Goal: Task Accomplishment & Management: Complete application form

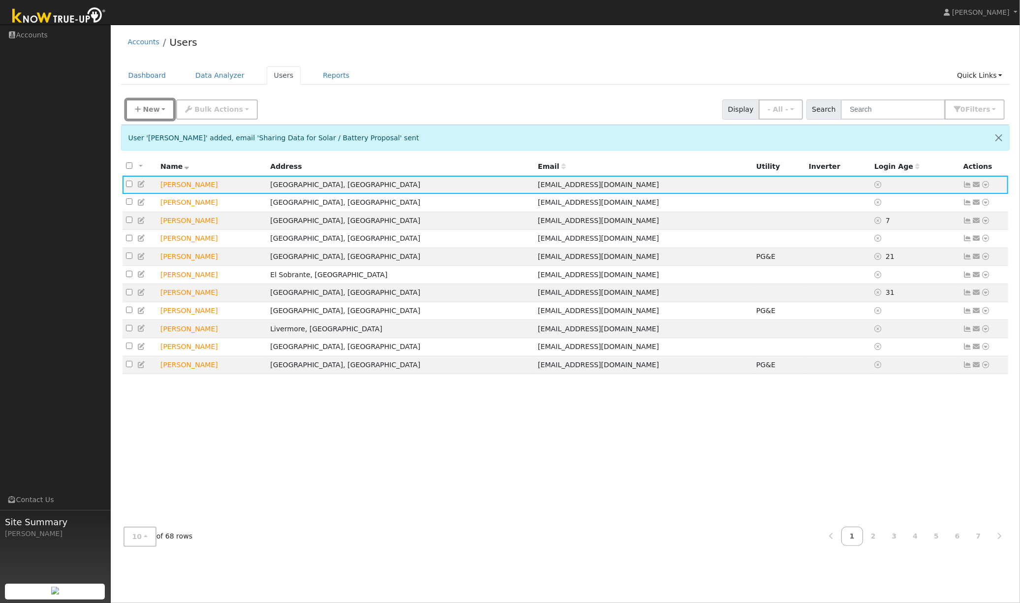
click at [147, 107] on span "New" at bounding box center [151, 109] width 17 height 8
click at [157, 131] on link "Quick Add" at bounding box center [167, 131] width 82 height 14
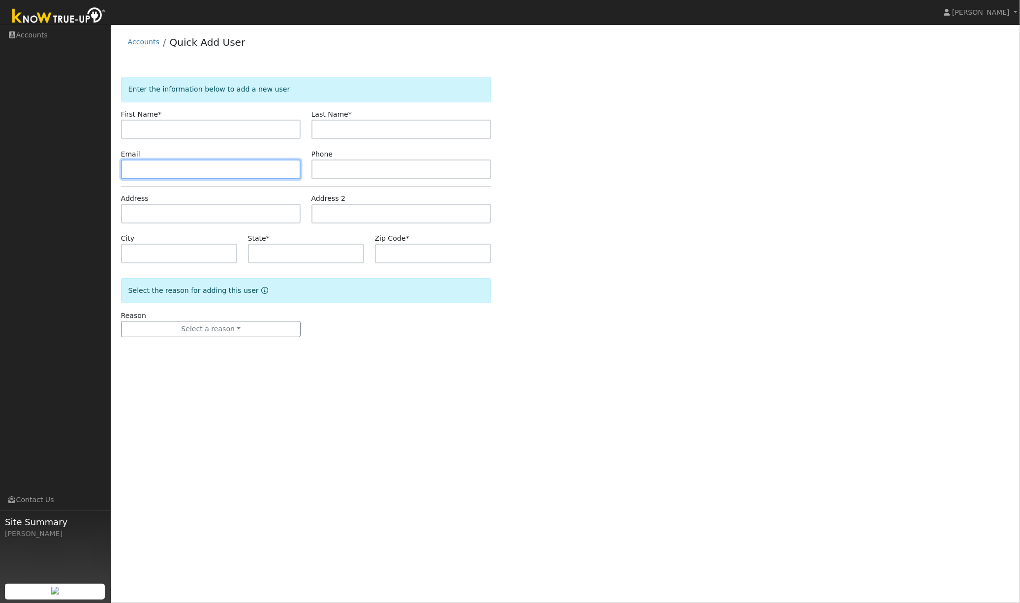
click at [175, 170] on input "text" at bounding box center [211, 169] width 180 height 20
paste input "[EMAIL_ADDRESS][DOMAIN_NAME]"
type input "[EMAIL_ADDRESS][DOMAIN_NAME]"
click at [338, 168] on input "text" at bounding box center [402, 169] width 180 height 20
paste input "7073153154"
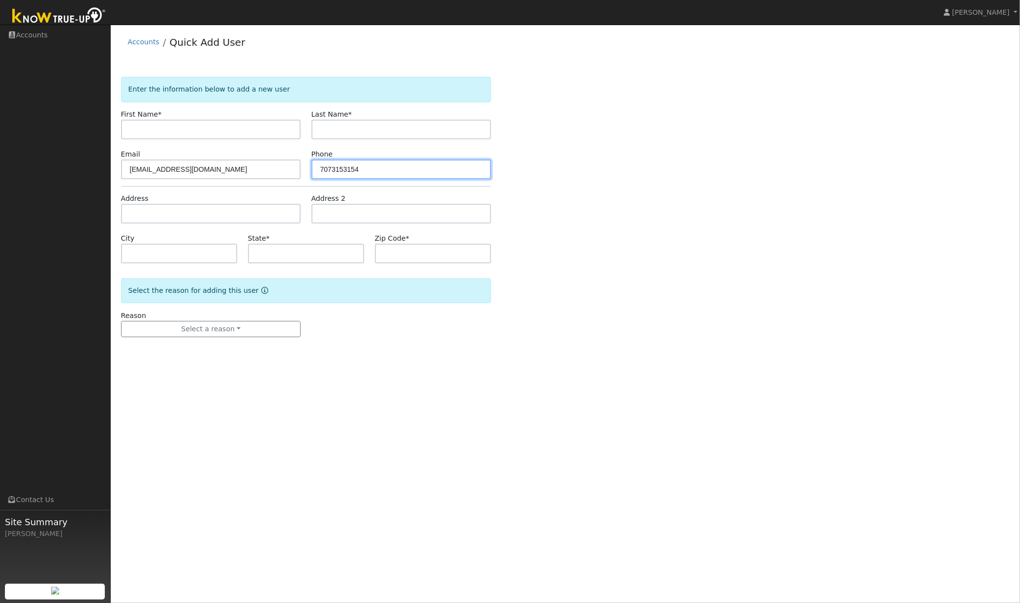
type input "7073153154"
click at [199, 129] on input "text" at bounding box center [211, 130] width 180 height 20
paste input "[PERSON_NAME]"
type input "[PERSON_NAME]"
click at [347, 135] on input "text" at bounding box center [402, 130] width 180 height 20
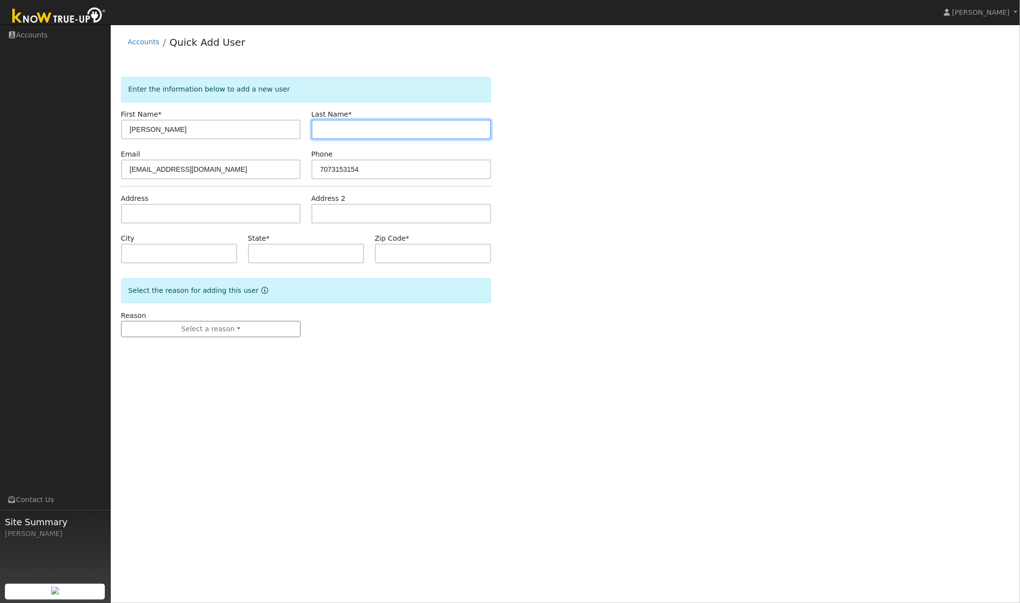
paste input "[PERSON_NAME]"
click at [333, 132] on input "[PERSON_NAME]" at bounding box center [402, 130] width 180 height 20
type input "Barron"
click at [248, 131] on input "[PERSON_NAME]" at bounding box center [211, 130] width 180 height 20
type input "Joe"
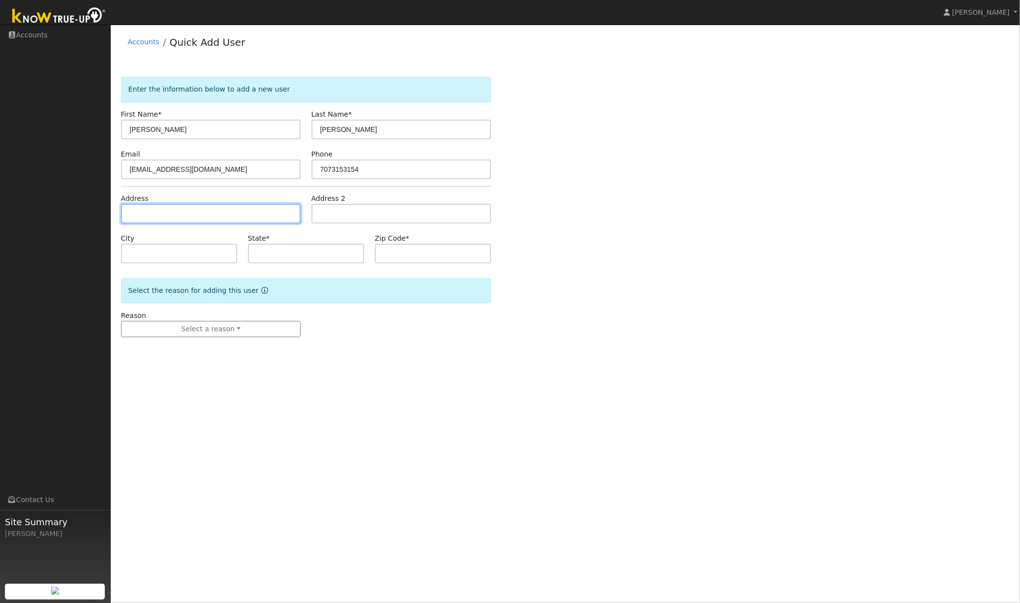
click at [157, 215] on input "text" at bounding box center [211, 214] width 180 height 20
paste input "132 Ardmore Way, Benicia 94510"
type input "132 Ardmore Way"
type input "Benicia"
type input "CA"
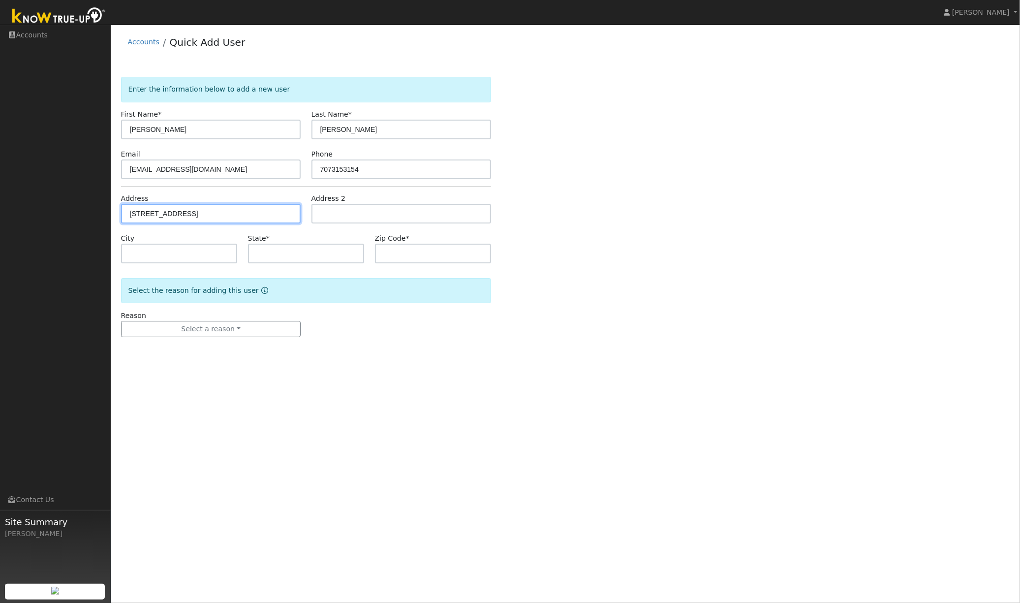
type input "94510"
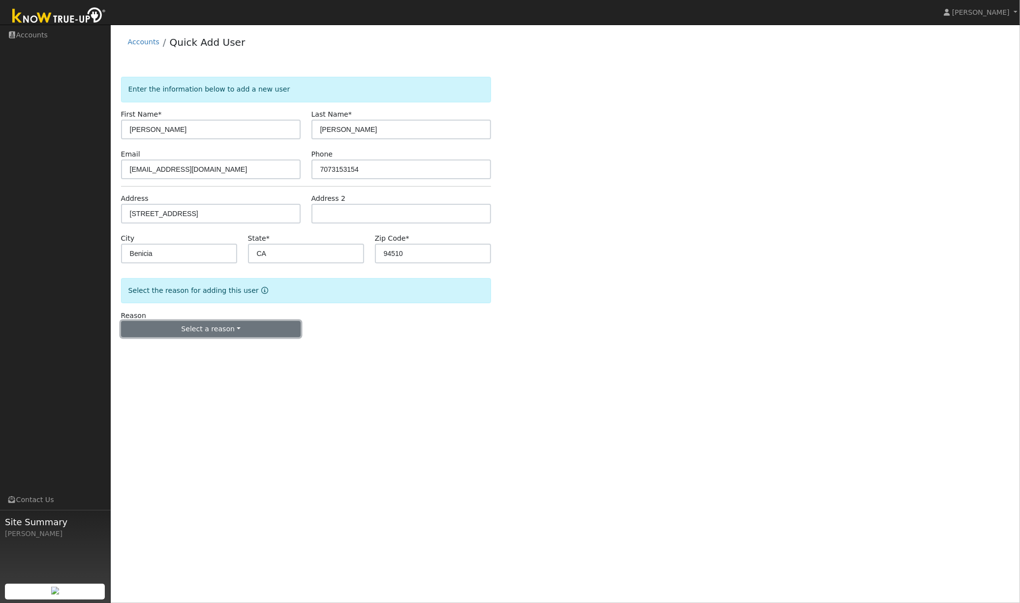
click at [211, 326] on button "Select a reason" at bounding box center [211, 329] width 180 height 17
click at [167, 348] on link "New lead" at bounding box center [176, 350] width 109 height 14
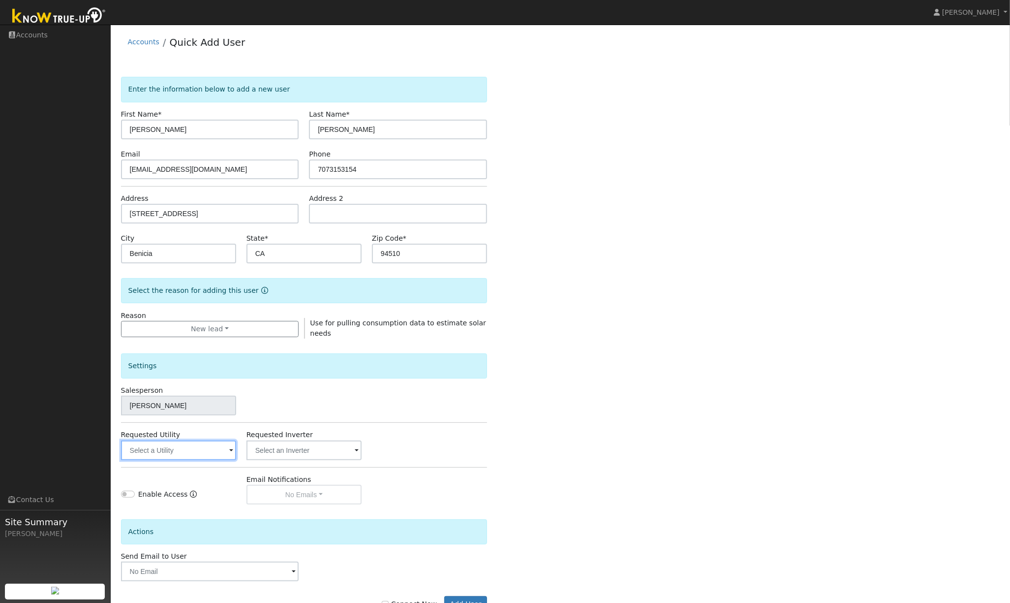
click at [203, 453] on input "text" at bounding box center [178, 450] width 115 height 20
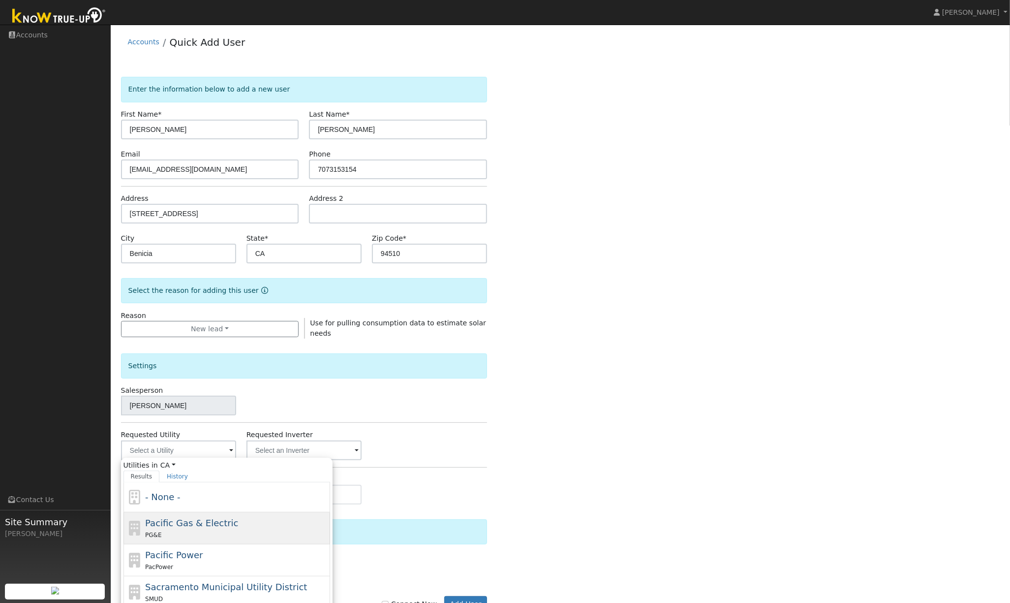
click at [188, 525] on span "Pacific Gas & Electric" at bounding box center [191, 523] width 93 height 10
type input "Pacific Gas & Electric"
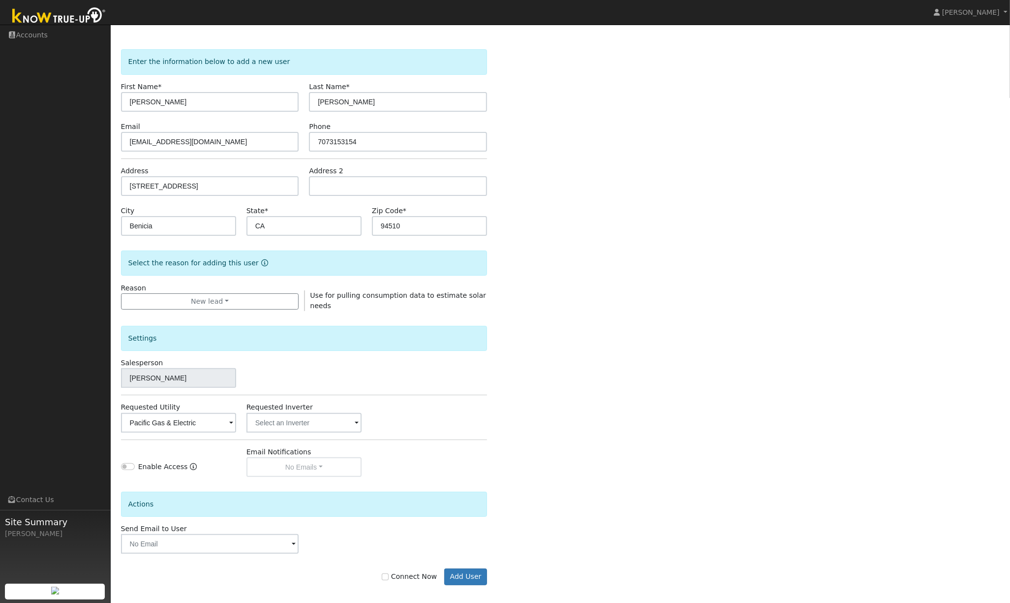
scroll to position [36, 0]
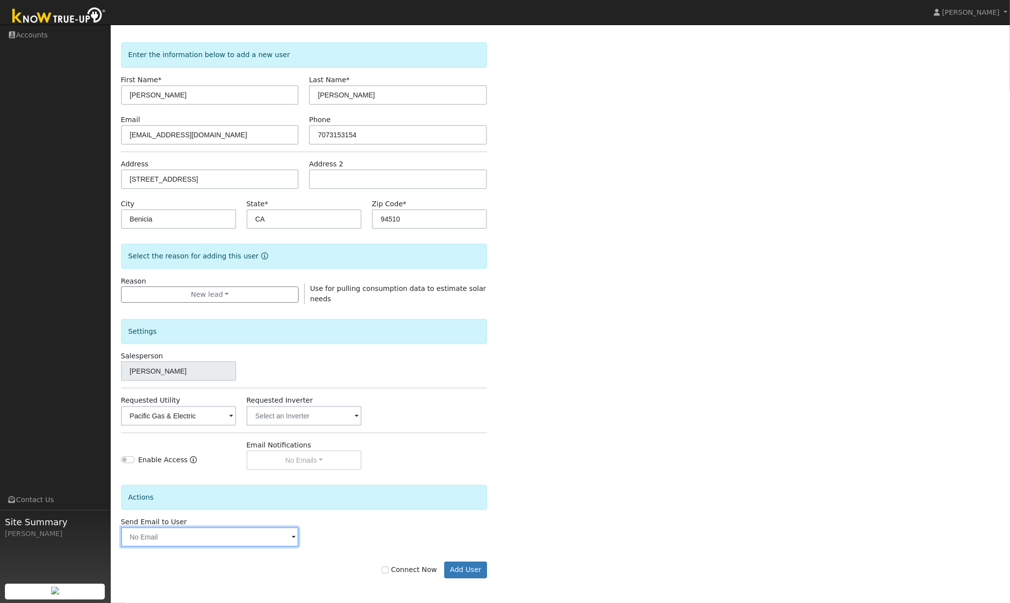
click at [271, 537] on input "text" at bounding box center [210, 537] width 178 height 20
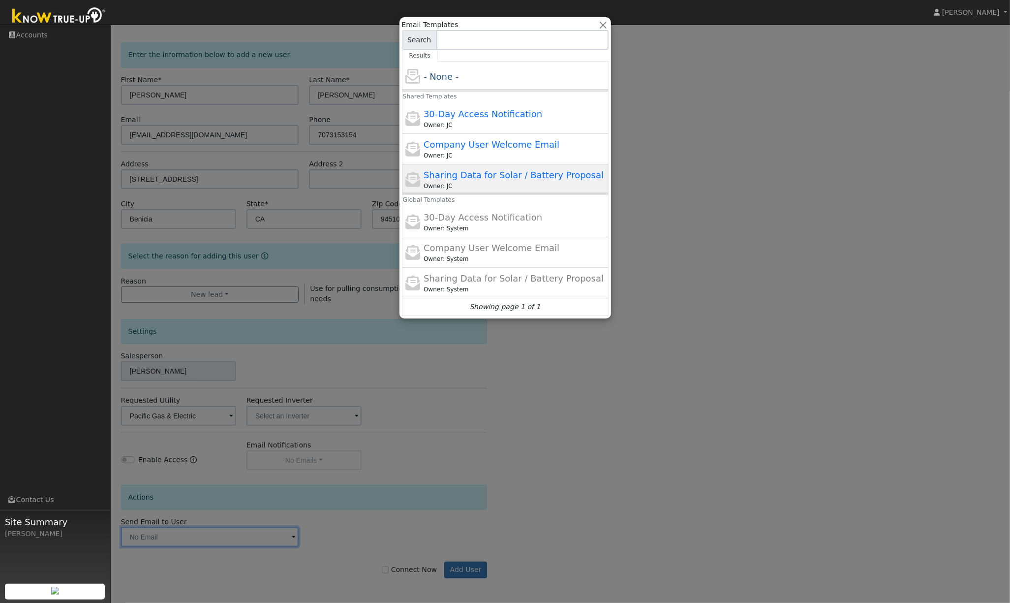
click at [481, 185] on div "Owner: JC" at bounding box center [515, 186] width 183 height 9
type input "Sharing Data for Solar / Battery Proposal"
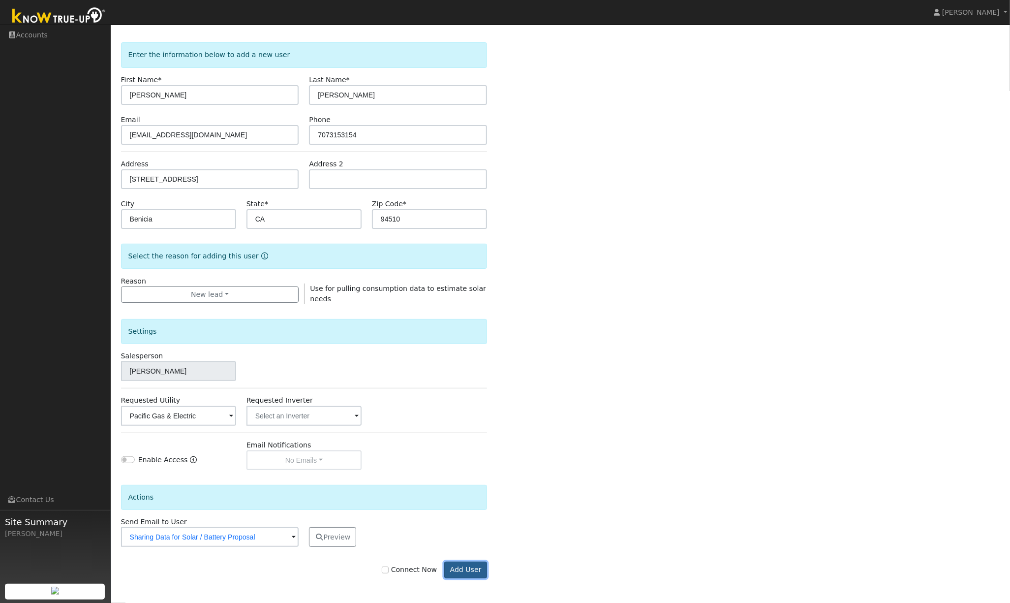
click at [467, 568] on button "Add User" at bounding box center [465, 570] width 43 height 17
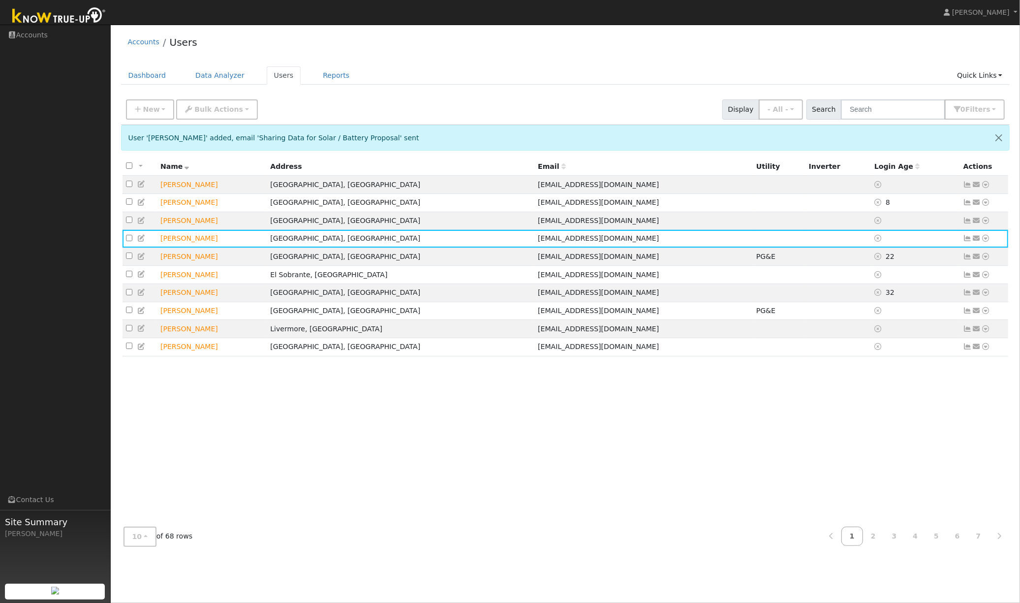
click at [407, 56] on div "Accounts Users" at bounding box center [565, 45] width 889 height 30
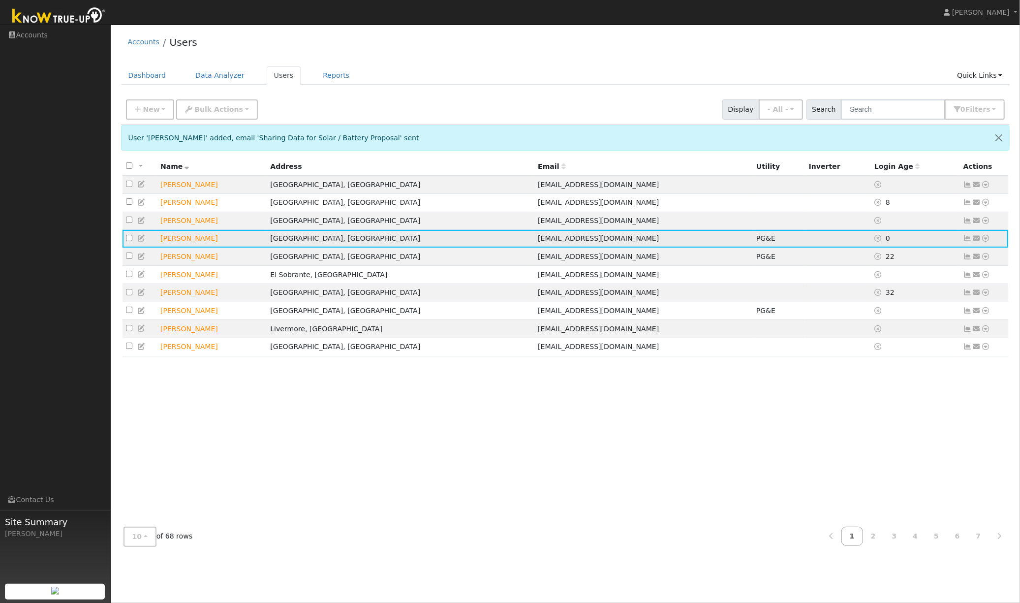
click at [969, 238] on icon at bounding box center [968, 238] width 9 height 7
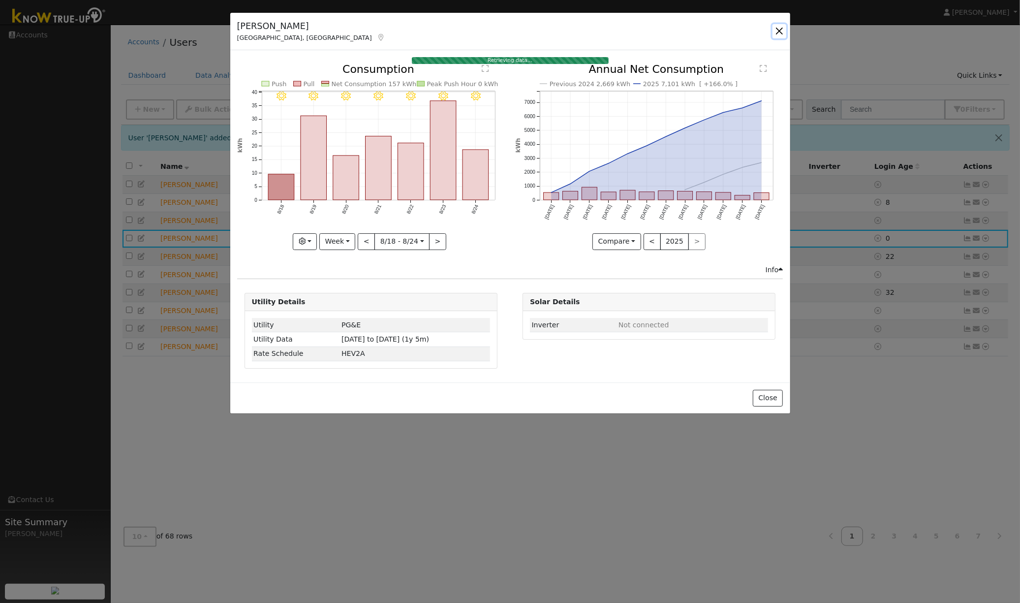
click at [779, 32] on button "button" at bounding box center [780, 31] width 14 height 14
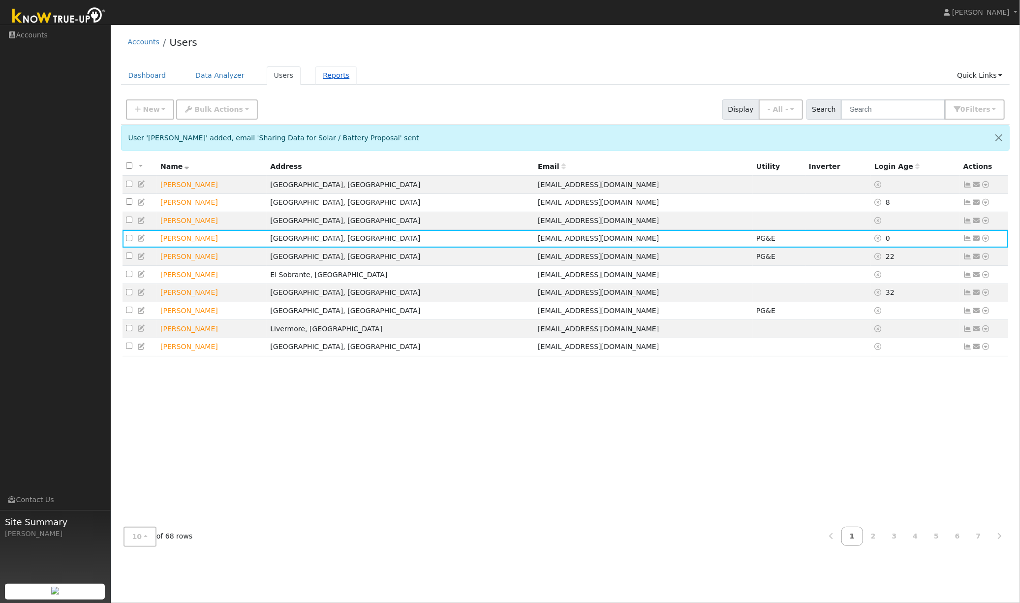
click at [331, 80] on link "Reports" at bounding box center [335, 75] width 41 height 18
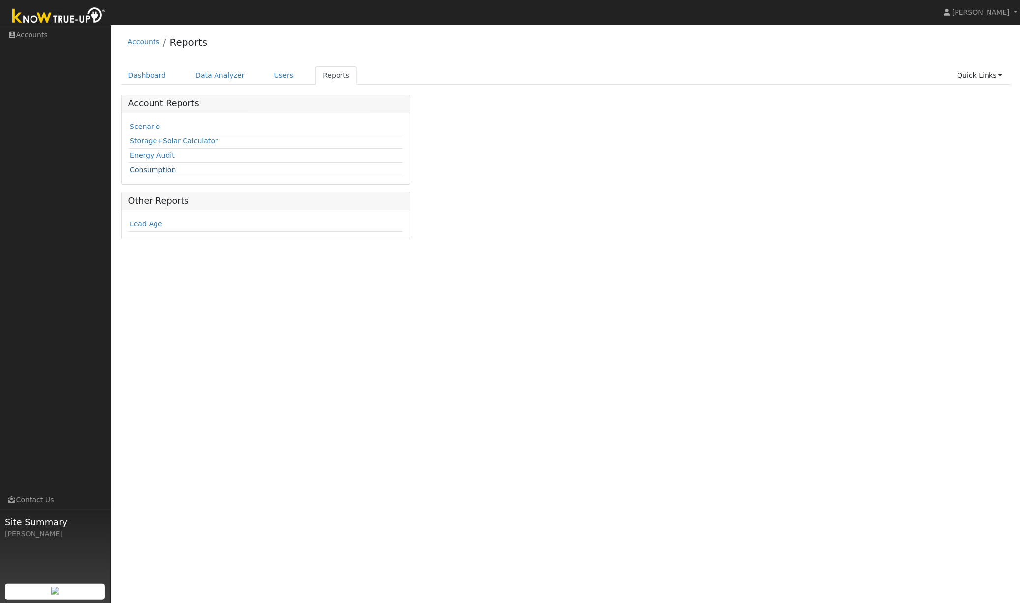
click at [149, 171] on link "Consumption" at bounding box center [153, 170] width 46 height 8
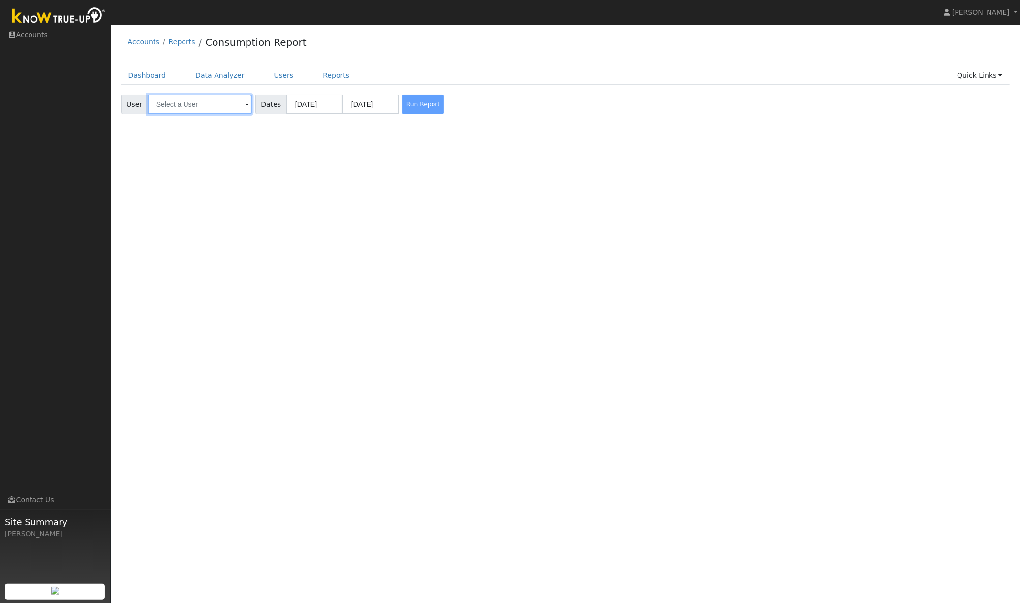
click at [196, 107] on input "text" at bounding box center [200, 104] width 104 height 20
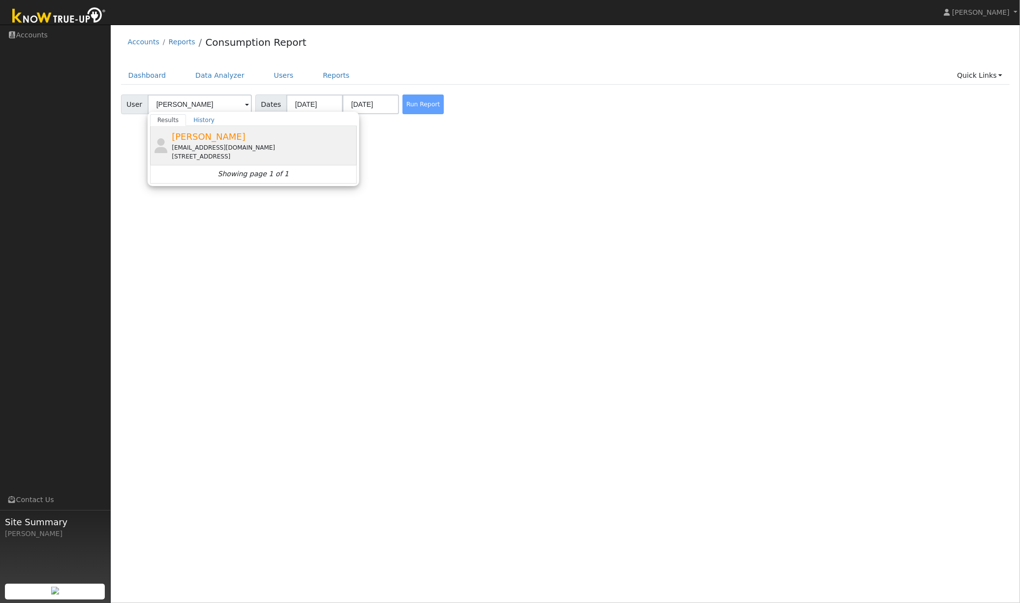
click at [206, 148] on div "[EMAIL_ADDRESS][DOMAIN_NAME]" at bounding box center [263, 147] width 183 height 9
type input "[PERSON_NAME]"
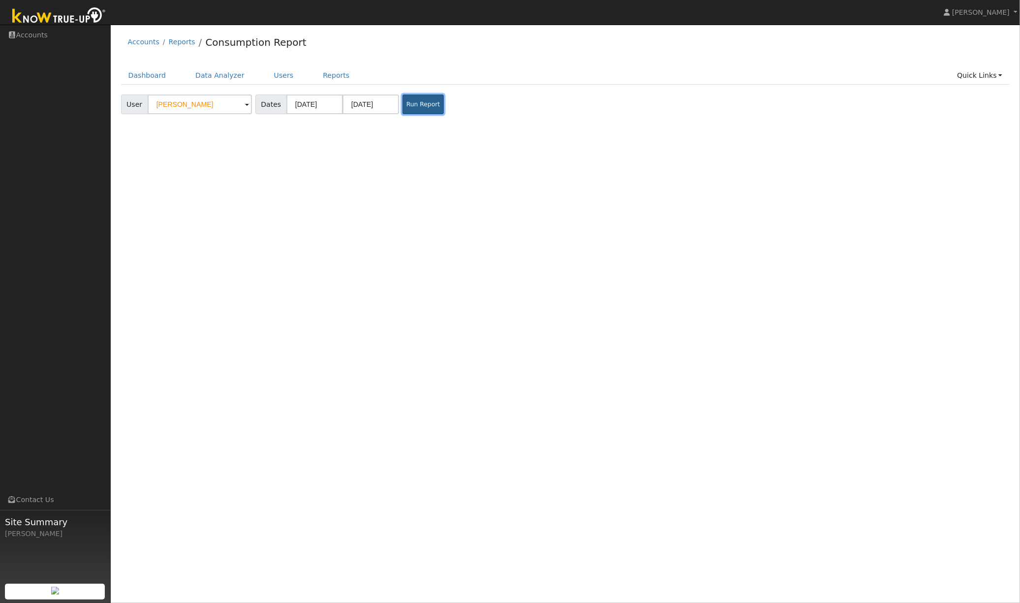
click at [406, 108] on button "Run Report" at bounding box center [423, 104] width 41 height 20
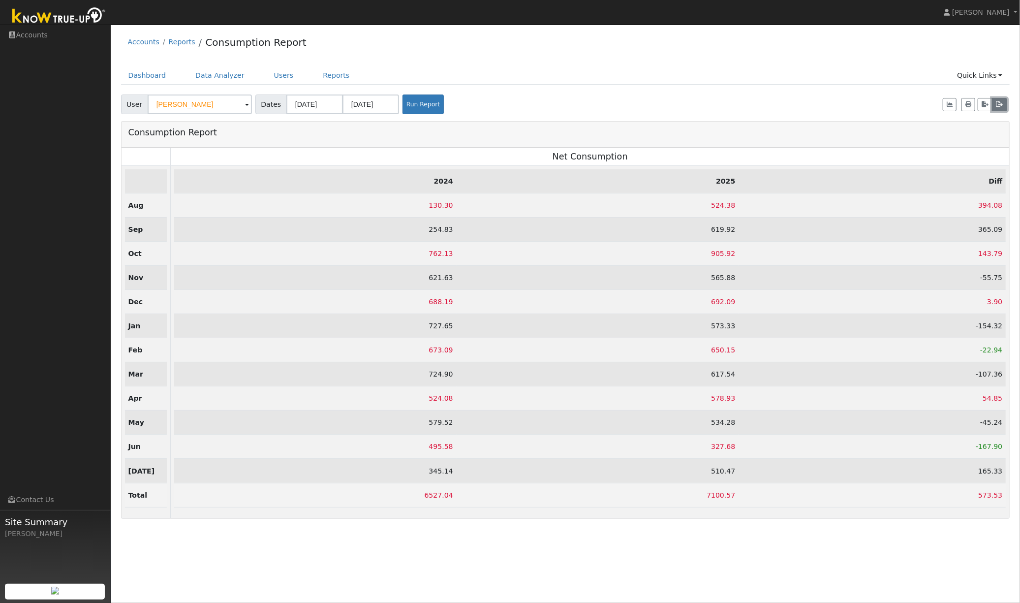
click at [999, 108] on button "button" at bounding box center [999, 105] width 15 height 14
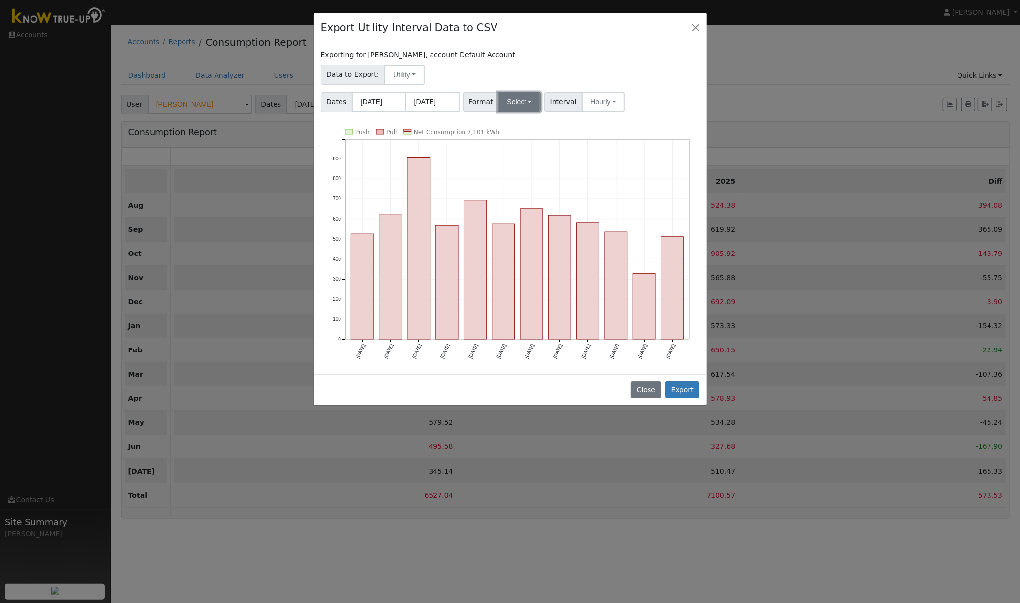
click at [506, 105] on button "Select" at bounding box center [519, 102] width 43 height 20
click at [526, 217] on link "OpenSolar" at bounding box center [533, 215] width 70 height 14
click at [610, 107] on button "Hourly" at bounding box center [616, 102] width 43 height 20
click at [618, 126] on link "15 Minute" at bounding box center [628, 124] width 68 height 14
click at [682, 391] on button "Export" at bounding box center [682, 389] width 34 height 17
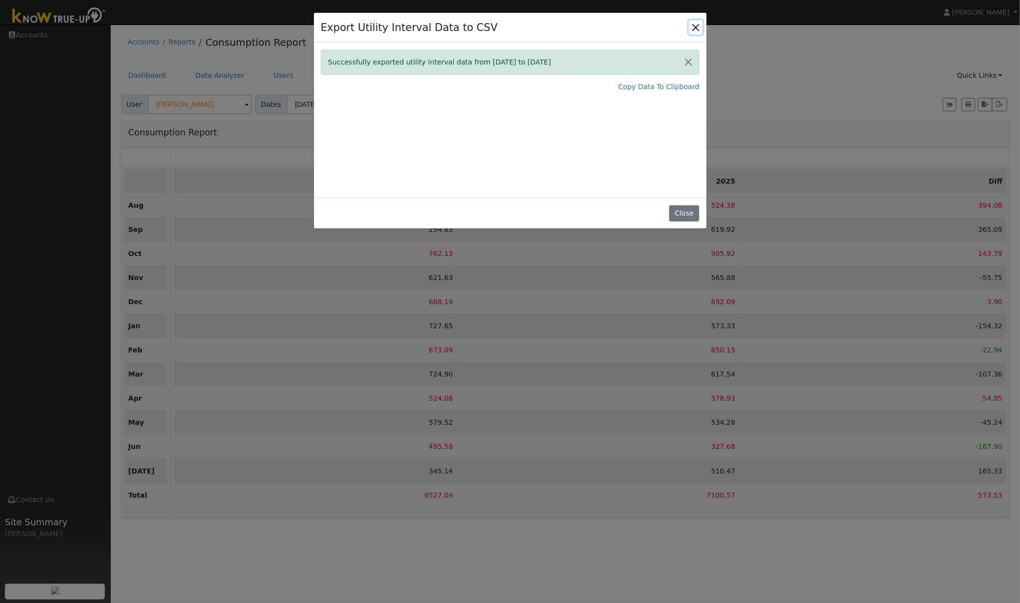
click at [693, 31] on button "Close" at bounding box center [696, 27] width 14 height 14
